Goal: Task Accomplishment & Management: Complete application form

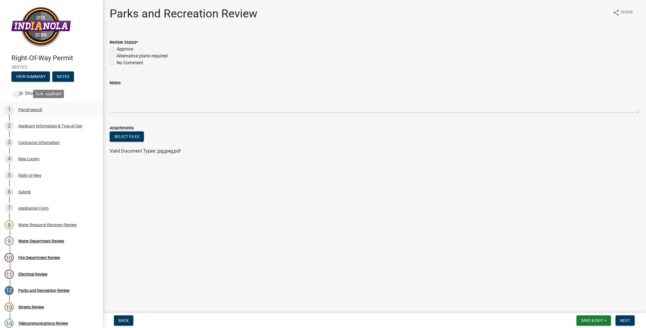
click at [34, 108] on div "Parcel search" at bounding box center [30, 110] width 24 height 4
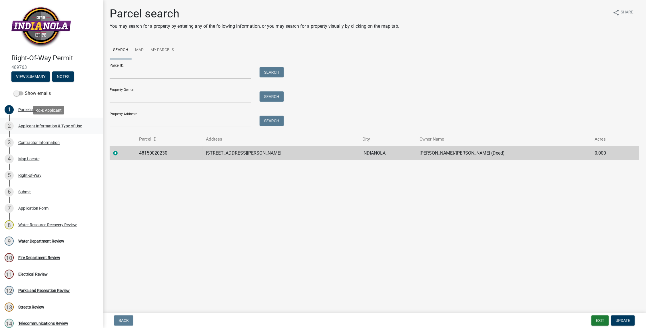
click at [32, 124] on div "Applicant Information & Type of Use" at bounding box center [50, 126] width 64 height 4
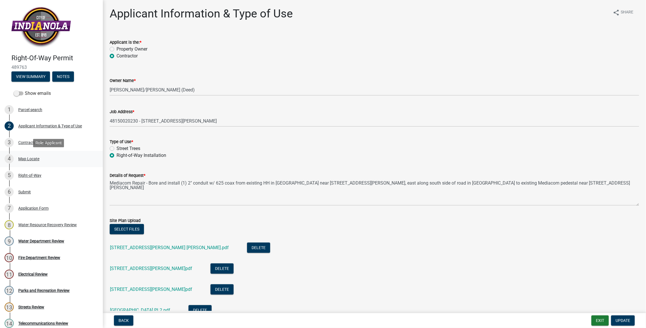
click at [33, 160] on div "Map Locate" at bounding box center [28, 159] width 21 height 4
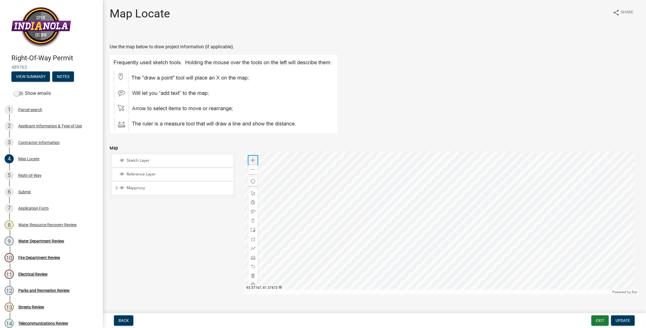
click at [251, 158] on span at bounding box center [253, 160] width 5 height 5
click at [249, 173] on div "Zoom out" at bounding box center [253, 169] width 9 height 9
click at [480, 170] on div at bounding box center [441, 222] width 395 height 143
click at [418, 228] on div at bounding box center [441, 222] width 395 height 143
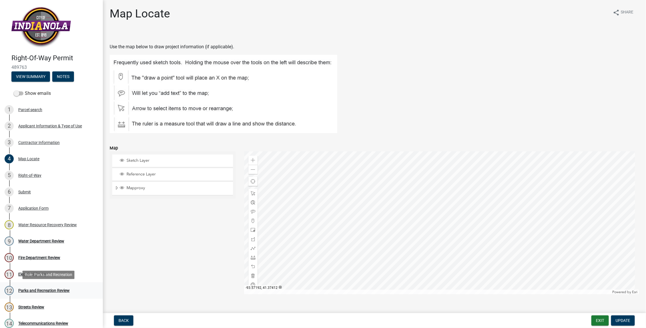
click at [47, 291] on div "Parks and Recreation Review" at bounding box center [43, 291] width 51 height 4
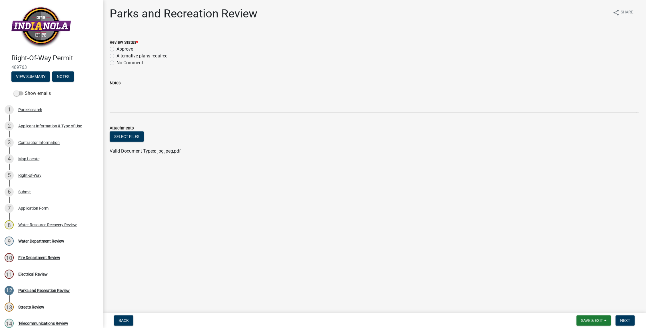
click at [117, 51] on label "Approve" at bounding box center [125, 49] width 17 height 7
click at [117, 49] on input "Approve" at bounding box center [119, 48] width 4 height 4
radio input "true"
click at [629, 322] on span "Next" at bounding box center [626, 320] width 10 height 5
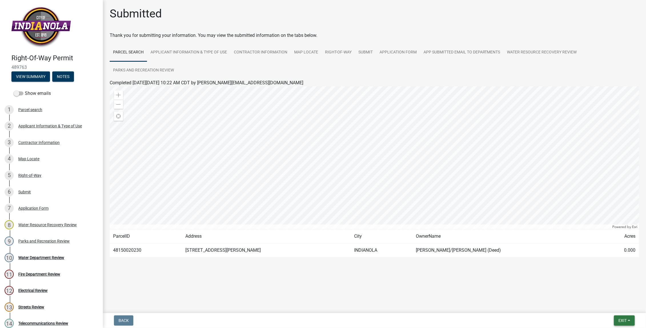
click at [622, 317] on button "Exit" at bounding box center [624, 321] width 21 height 10
click at [615, 307] on button "Save & Exit" at bounding box center [613, 306] width 46 height 14
